Goal: Register for event/course

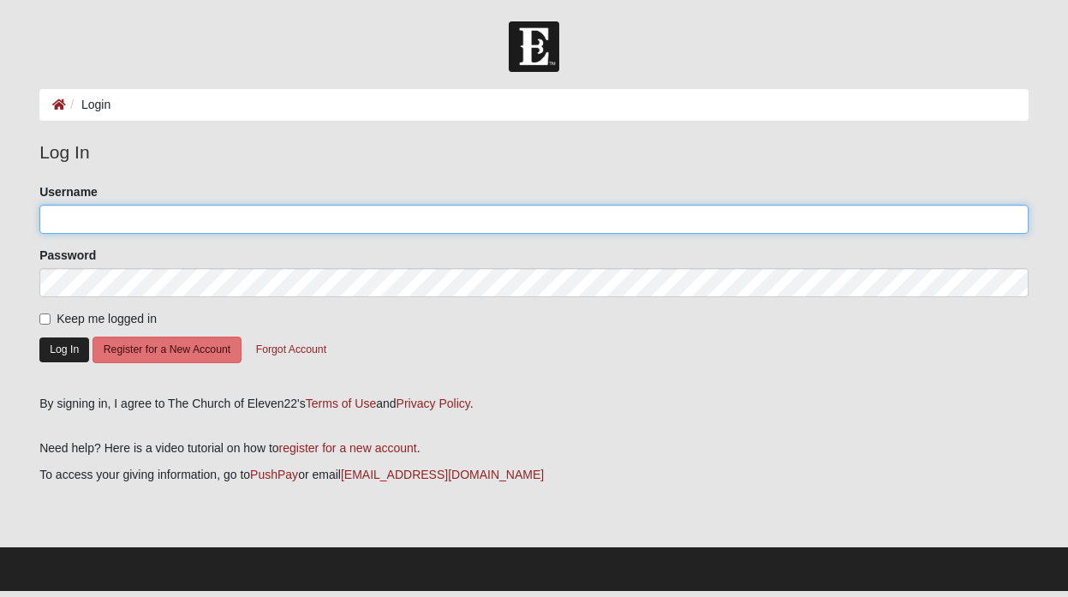
type input "SpecieFamily"
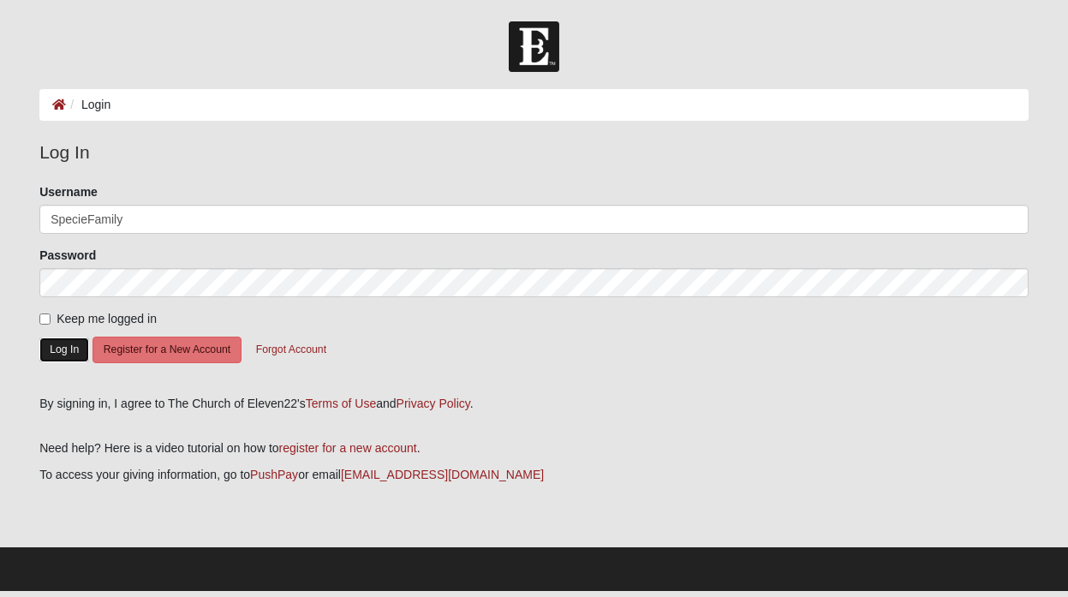
click at [67, 341] on button "Log In" at bounding box center [64, 349] width 50 height 25
